Goal: Task Accomplishment & Management: Use online tool/utility

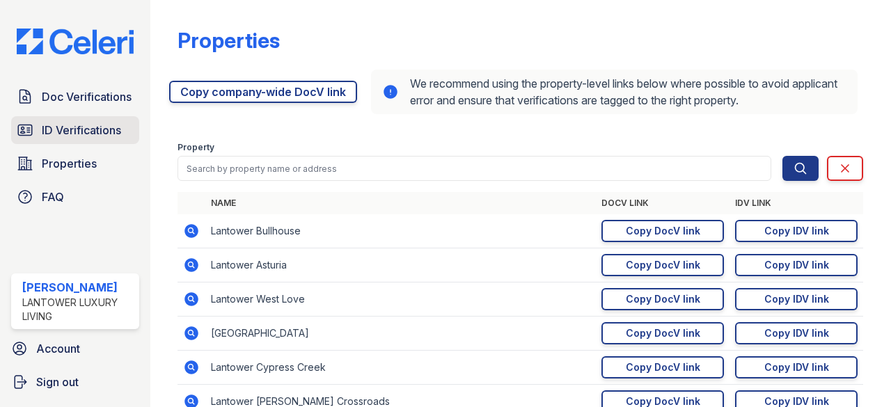
drag, startPoint x: 0, startPoint y: 0, endPoint x: 89, endPoint y: 134, distance: 160.6
click at [89, 134] on span "ID Verifications" at bounding box center [81, 130] width 79 height 17
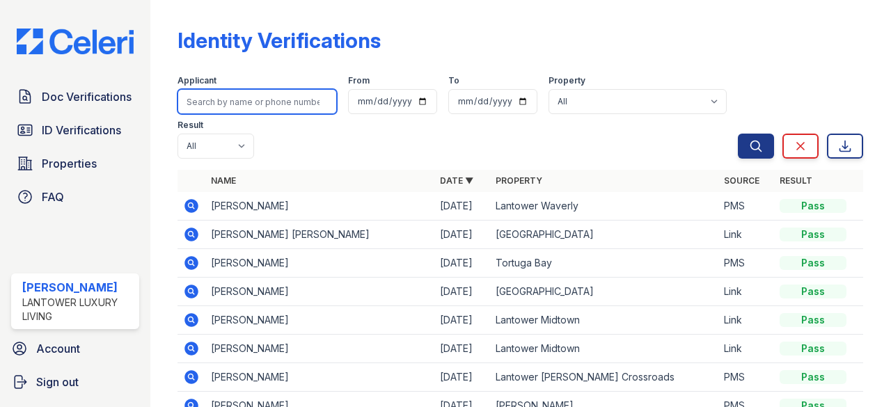
click at [283, 108] on input "search" at bounding box center [256, 101] width 159 height 25
paste input "[EMAIL_ADDRESS][DOMAIN_NAME]"
type input "[EMAIL_ADDRESS][DOMAIN_NAME]"
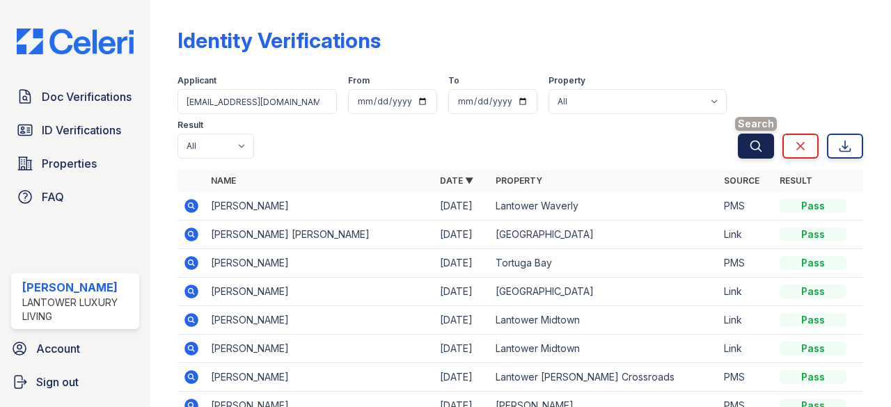
click at [749, 146] on icon "submit" at bounding box center [756, 146] width 14 height 14
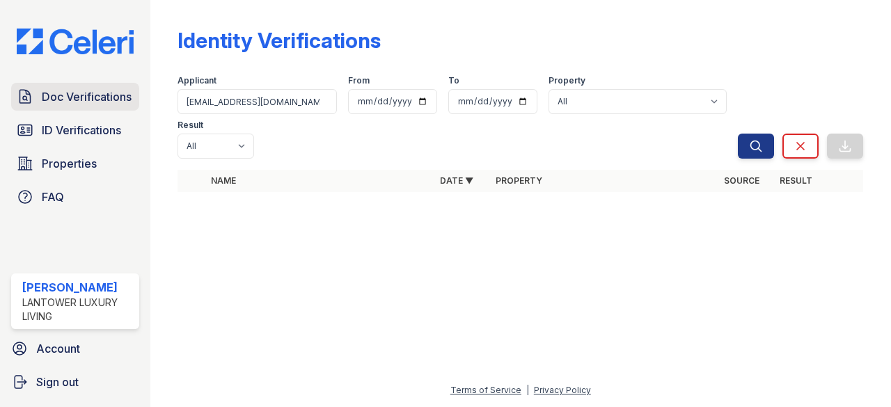
click at [73, 102] on span "Doc Verifications" at bounding box center [87, 96] width 90 height 17
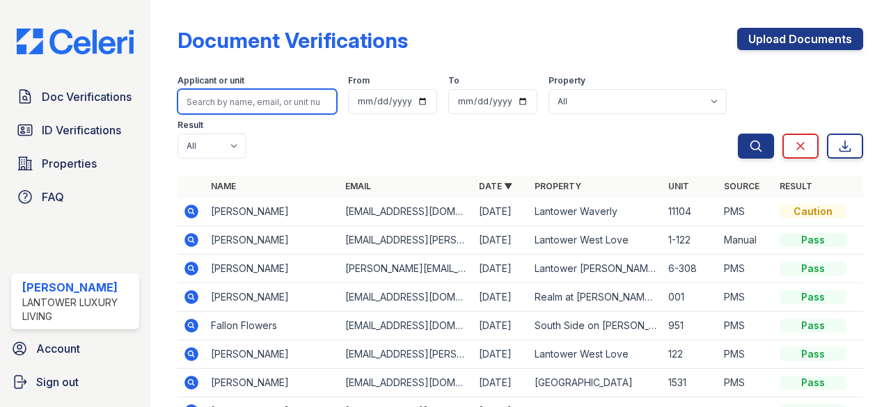
click at [258, 99] on input "search" at bounding box center [256, 101] width 159 height 25
paste input "[EMAIL_ADDRESS][DOMAIN_NAME]"
type input "[EMAIL_ADDRESS][DOMAIN_NAME]"
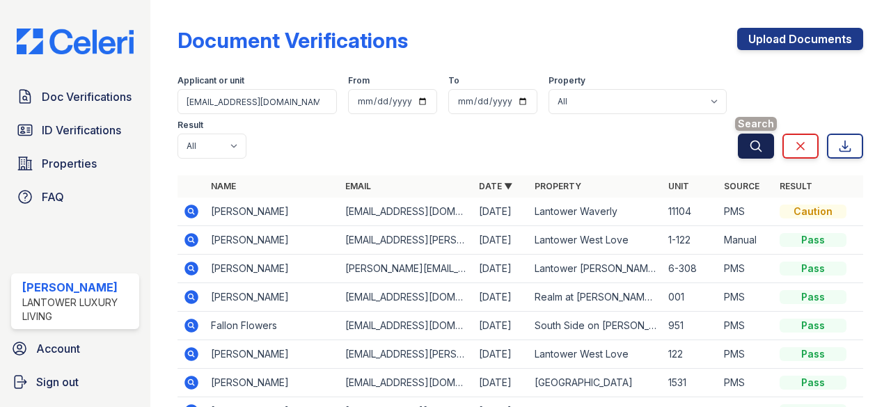
click at [749, 143] on icon "submit" at bounding box center [756, 146] width 14 height 14
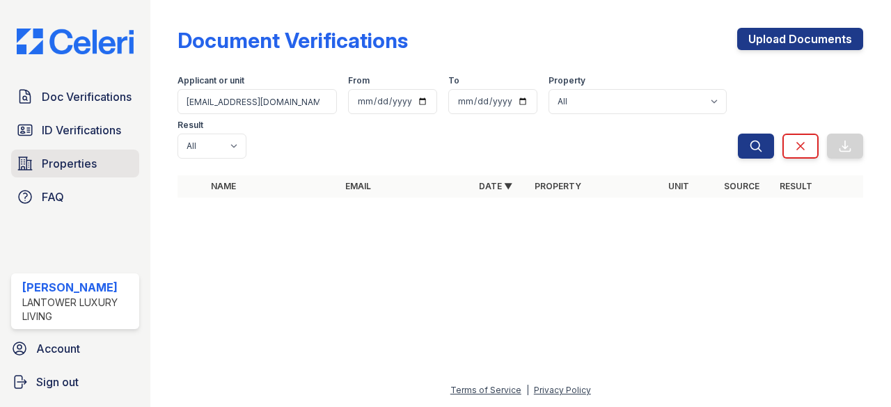
click at [68, 163] on span "Properties" at bounding box center [69, 163] width 55 height 17
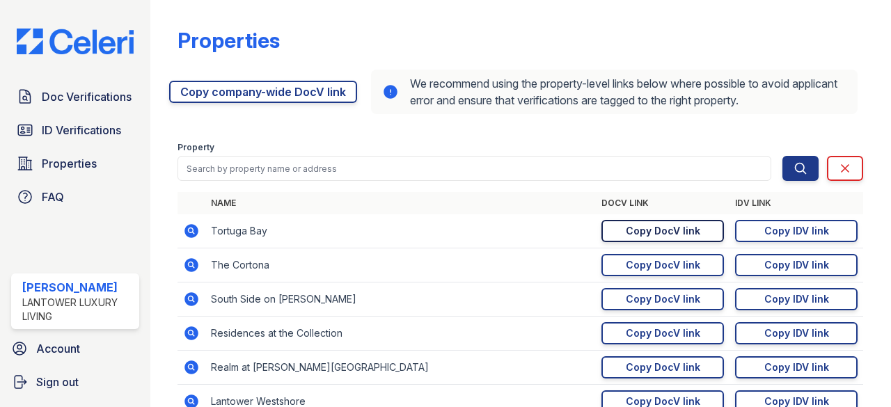
click at [651, 228] on div "Copy DocV link" at bounding box center [663, 231] width 74 height 14
click at [793, 225] on div "Copy IDV link" at bounding box center [796, 231] width 65 height 14
